Goal: Transaction & Acquisition: Purchase product/service

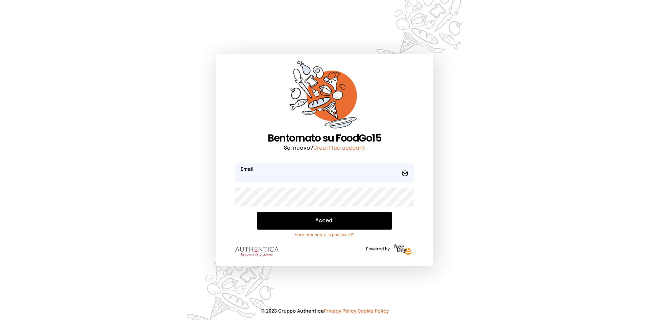
type input "**********"
click at [322, 219] on button "Accedi" at bounding box center [324, 221] width 135 height 18
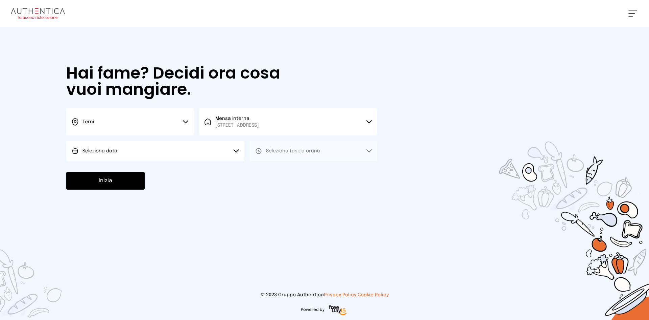
click at [197, 157] on button "Seleziona data" at bounding box center [155, 151] width 178 height 20
click at [187, 168] on li "[DATE], [DATE]" at bounding box center [155, 170] width 178 height 18
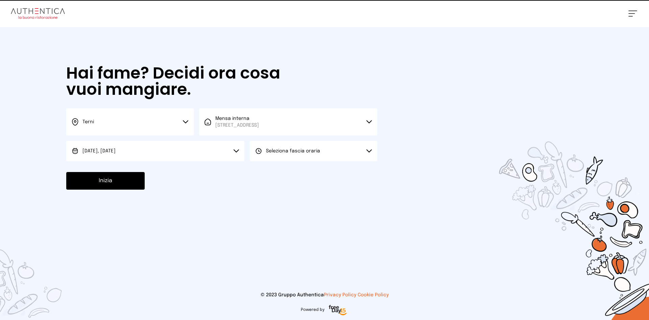
click at [286, 153] on span "Seleziona fascia oraria" at bounding box center [293, 150] width 54 height 5
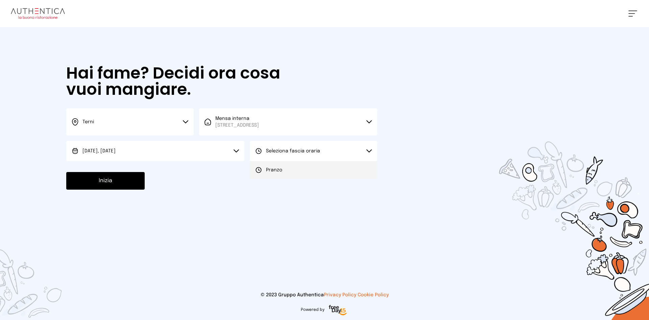
click at [280, 169] on span "Pranzo" at bounding box center [274, 169] width 16 height 7
click at [117, 177] on button "Inizia" at bounding box center [105, 181] width 78 height 18
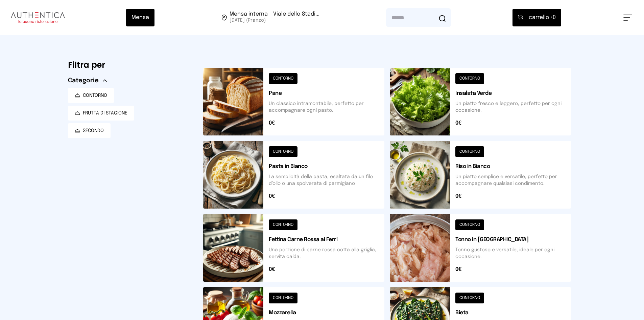
click at [244, 71] on button at bounding box center [293, 102] width 181 height 68
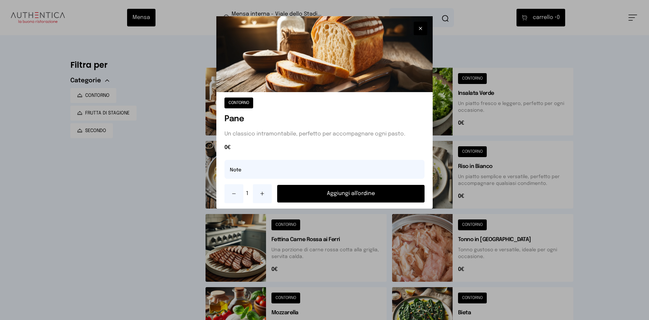
click at [296, 187] on button "Aggiungi all'ordine" at bounding box center [350, 194] width 147 height 18
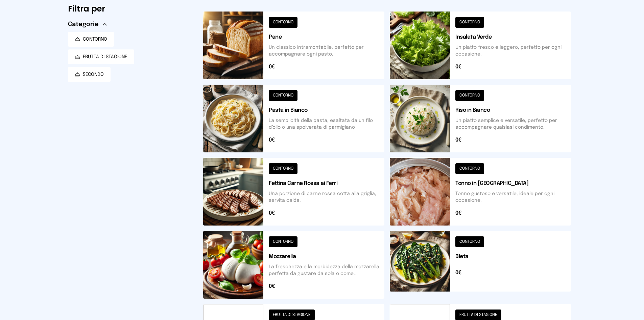
scroll to position [68, 0]
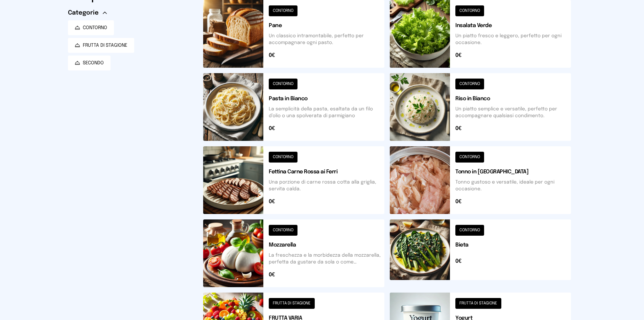
click at [409, 190] on button at bounding box center [480, 180] width 181 height 68
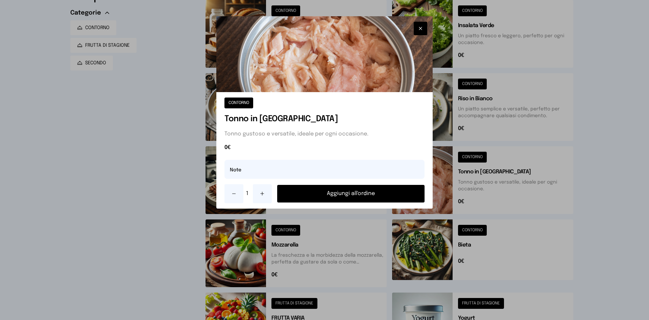
click at [403, 187] on button "Aggiungi all'ordine" at bounding box center [350, 194] width 147 height 18
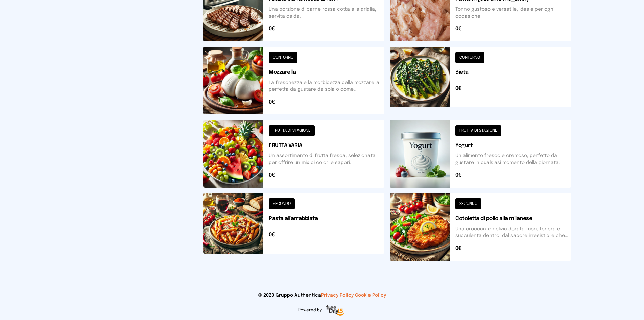
scroll to position [240, 0]
click at [232, 240] on button at bounding box center [293, 226] width 181 height 68
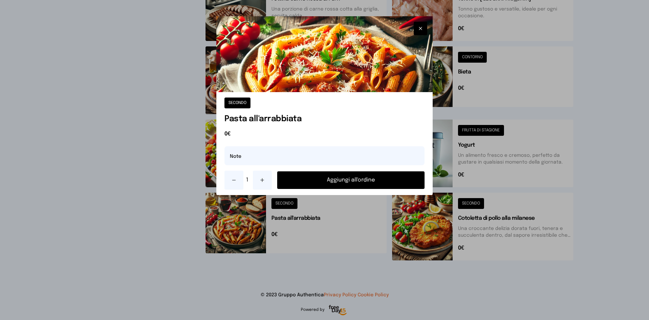
click at [285, 189] on div "SECONDO Pasta all'arrabbiata 0€ Note 1 Aggiungi all'ordine" at bounding box center [324, 143] width 216 height 103
click at [290, 183] on button "Aggiungi all'ordine" at bounding box center [350, 180] width 147 height 18
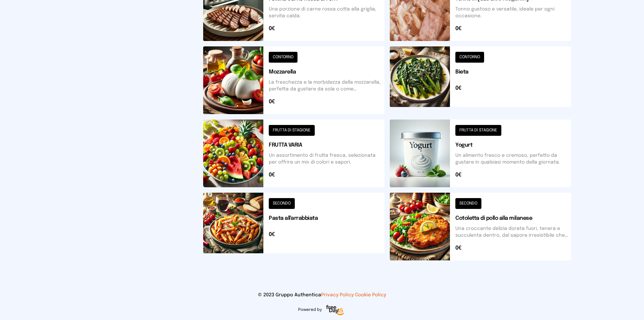
click at [399, 224] on button at bounding box center [480, 226] width 181 height 68
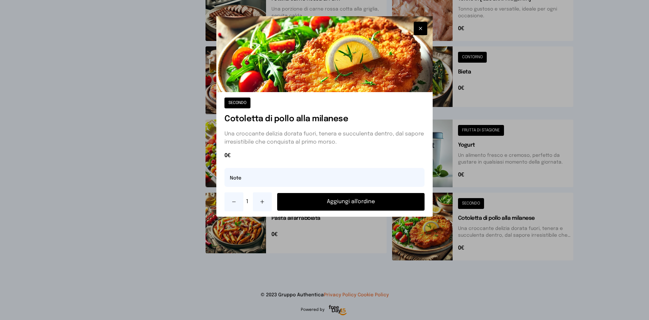
click at [361, 203] on button "Aggiungi all'ordine" at bounding box center [350, 202] width 147 height 18
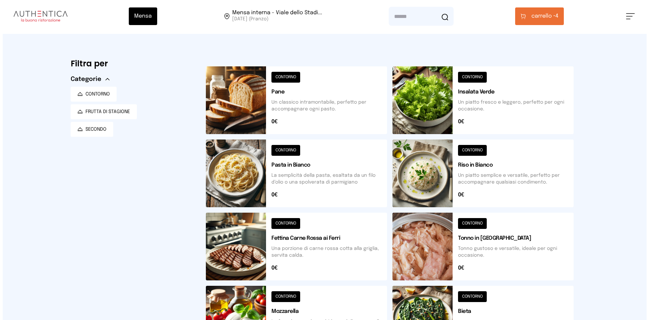
scroll to position [0, 0]
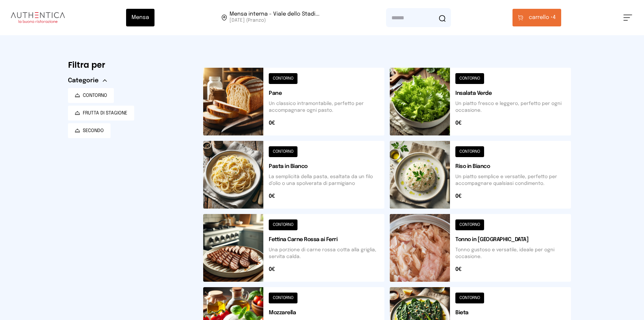
click at [544, 20] on span "carrello •" at bounding box center [541, 18] width 24 height 8
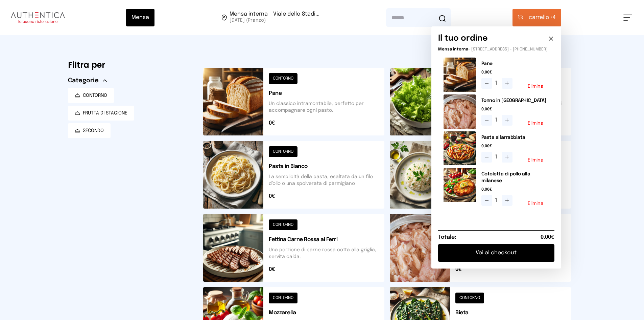
click at [498, 256] on button "Vai al checkout" at bounding box center [496, 253] width 116 height 18
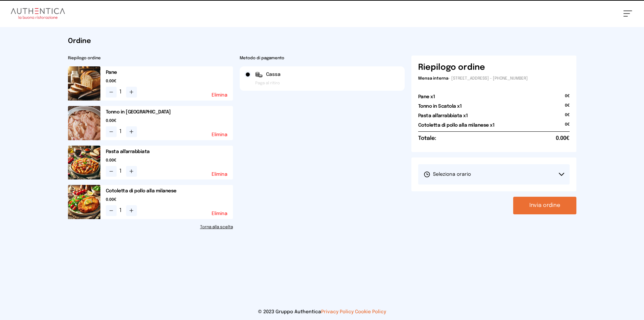
click at [449, 172] on span "Seleziona orario" at bounding box center [447, 174] width 47 height 7
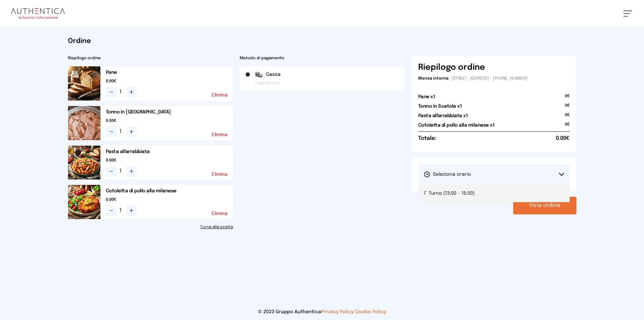
click at [460, 189] on li "1° Turno (13:00 - 15:00)" at bounding box center [494, 193] width 152 height 18
click at [534, 209] on button "Invia ordine" at bounding box center [544, 206] width 63 height 18
